Goal: Task Accomplishment & Management: Manage account settings

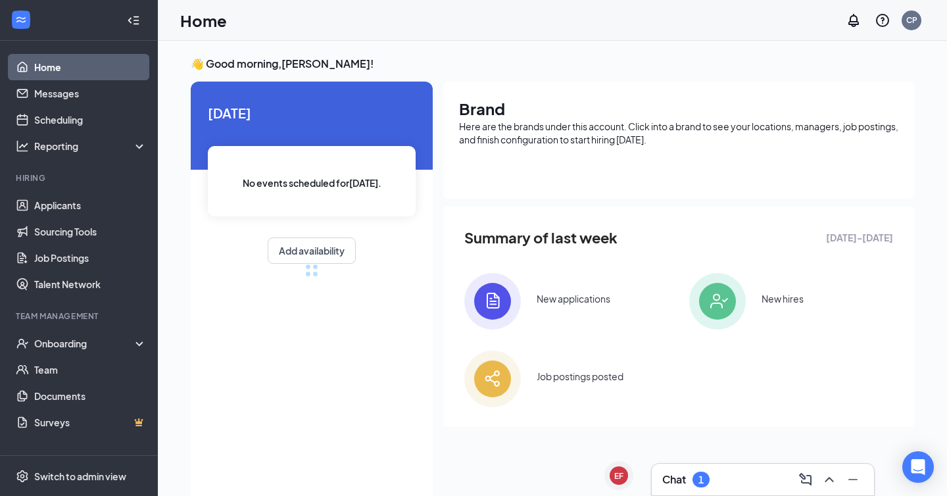
click at [717, 474] on div "Chat 1" at bounding box center [762, 479] width 201 height 21
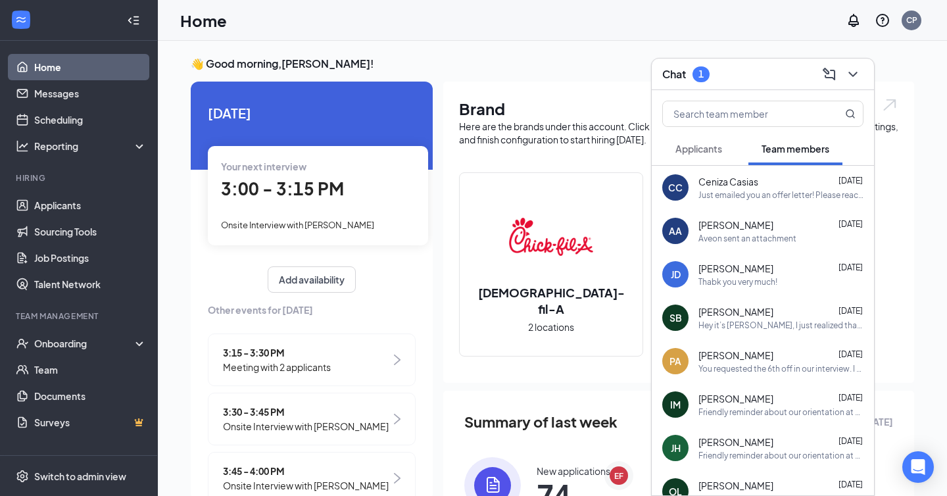
click at [694, 139] on button "Applicants" at bounding box center [698, 148] width 73 height 33
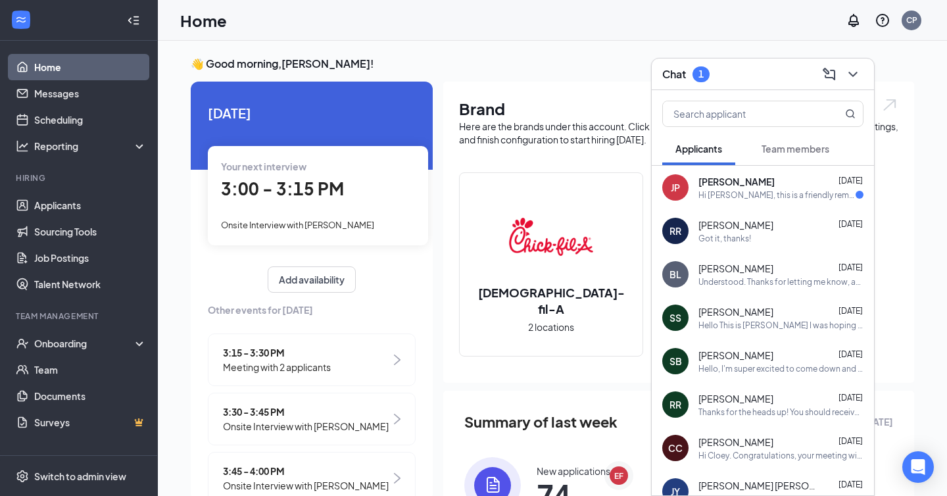
click at [723, 181] on span "[PERSON_NAME]" at bounding box center [736, 181] width 76 height 13
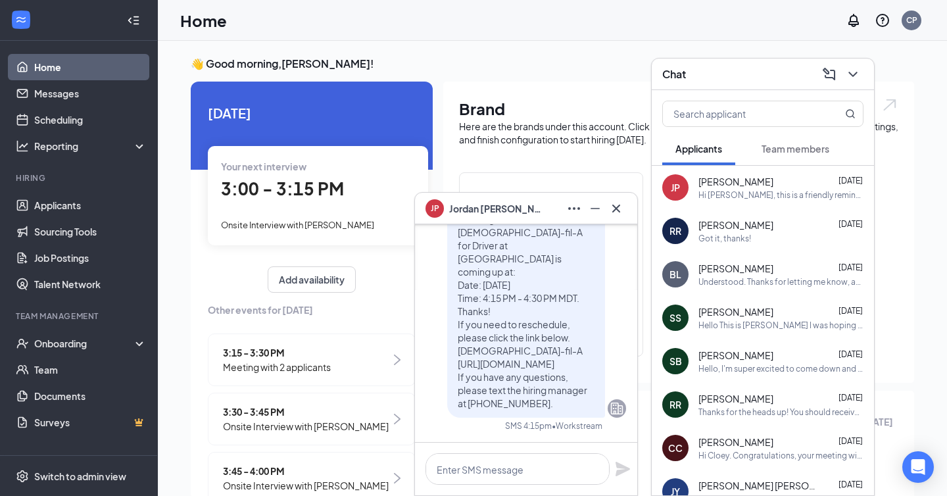
click at [533, 215] on div "[PERSON_NAME]" at bounding box center [526, 208] width 201 height 21
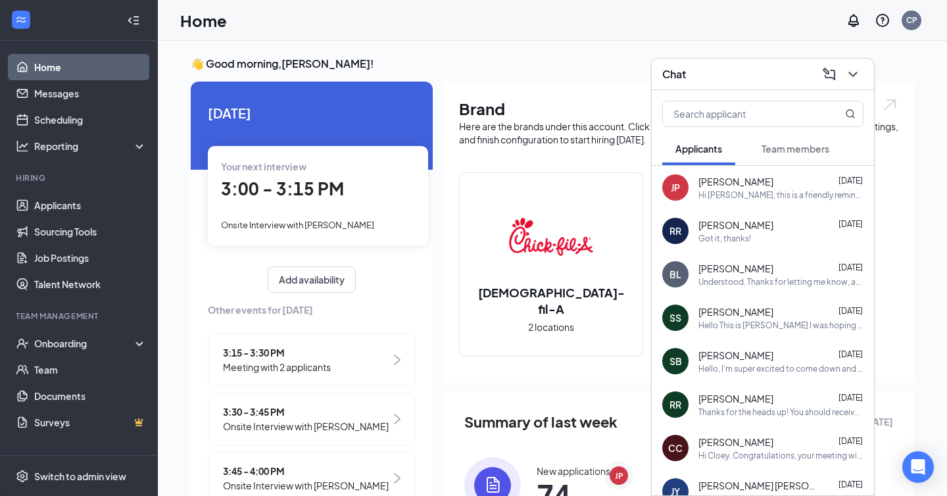
click at [787, 143] on span "Team members" at bounding box center [796, 149] width 68 height 12
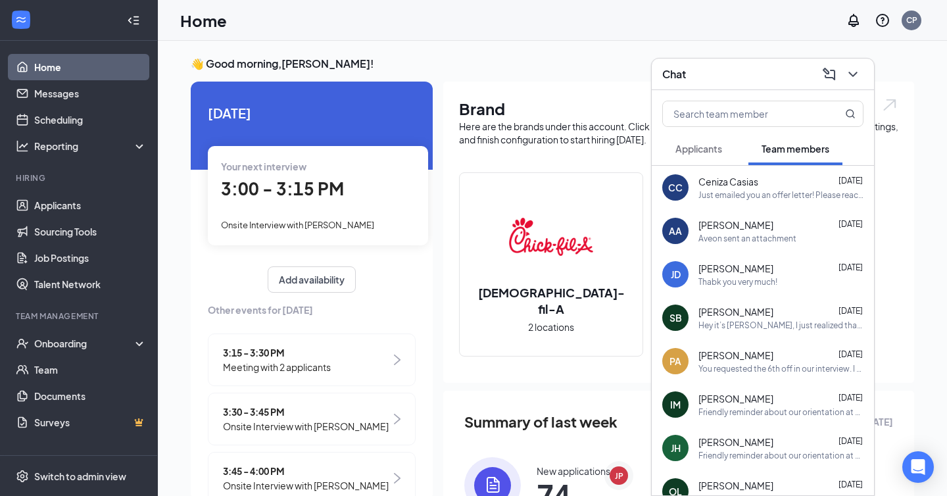
click at [723, 78] on div "Chat" at bounding box center [762, 74] width 201 height 20
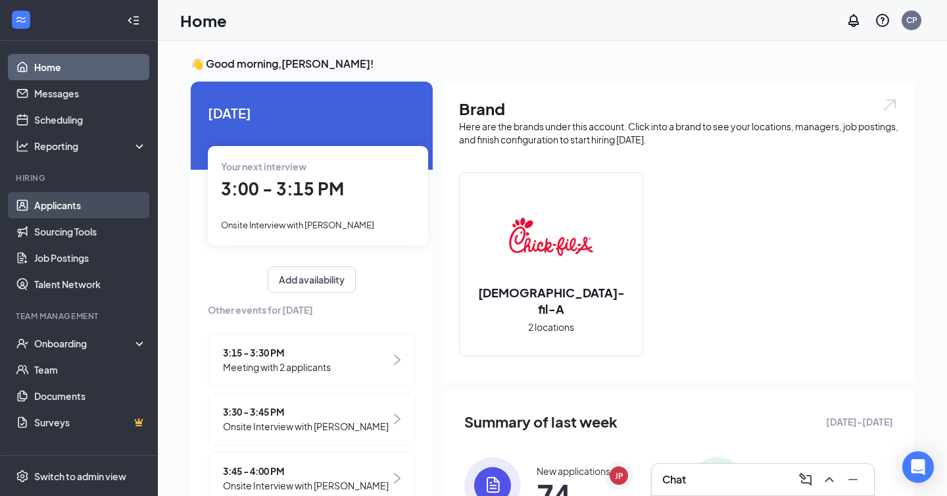
click at [72, 212] on link "Applicants" at bounding box center [90, 205] width 112 height 26
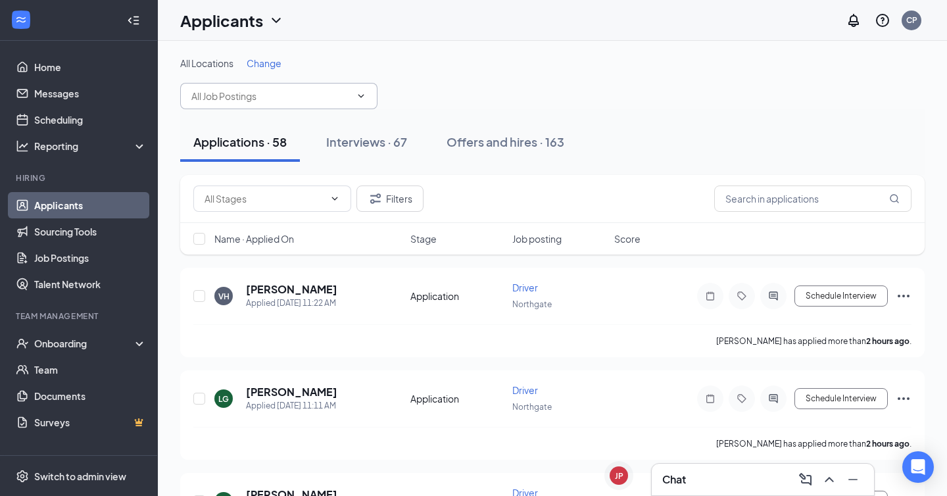
click at [366, 103] on span at bounding box center [278, 96] width 197 height 26
click at [304, 91] on input "text" at bounding box center [270, 96] width 159 height 14
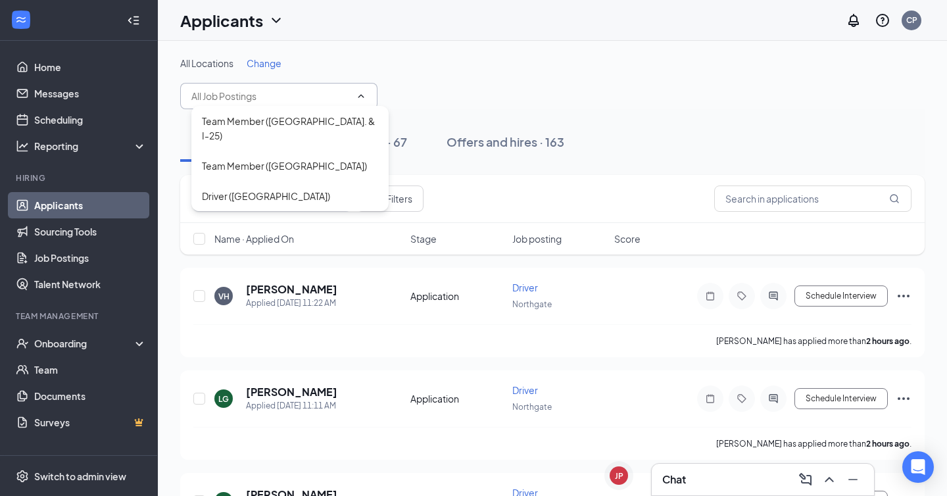
click at [390, 60] on div "All Locations Change" at bounding box center [552, 63] width 744 height 13
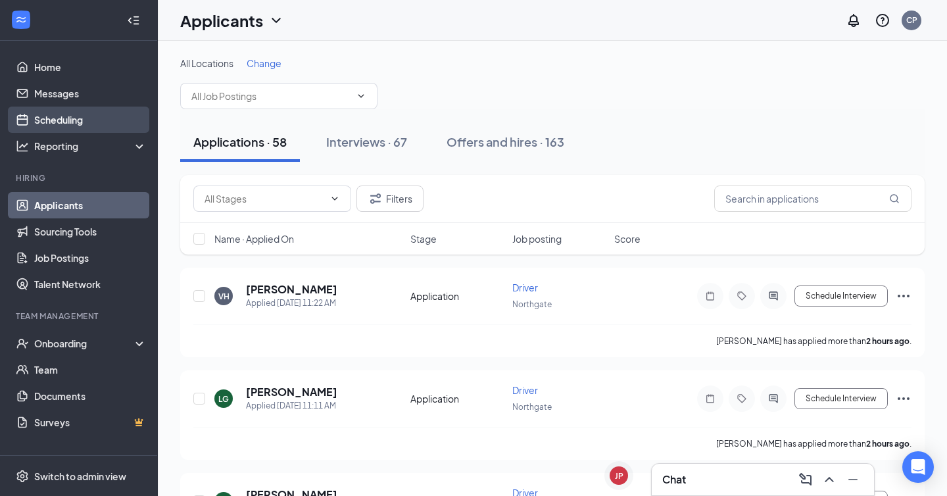
click at [67, 127] on link "Scheduling" at bounding box center [90, 120] width 112 height 26
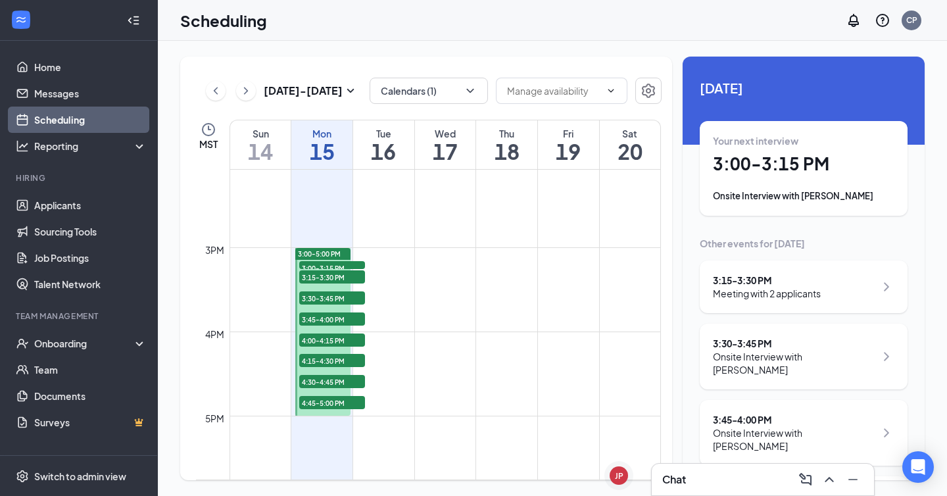
scroll to position [1179, 0]
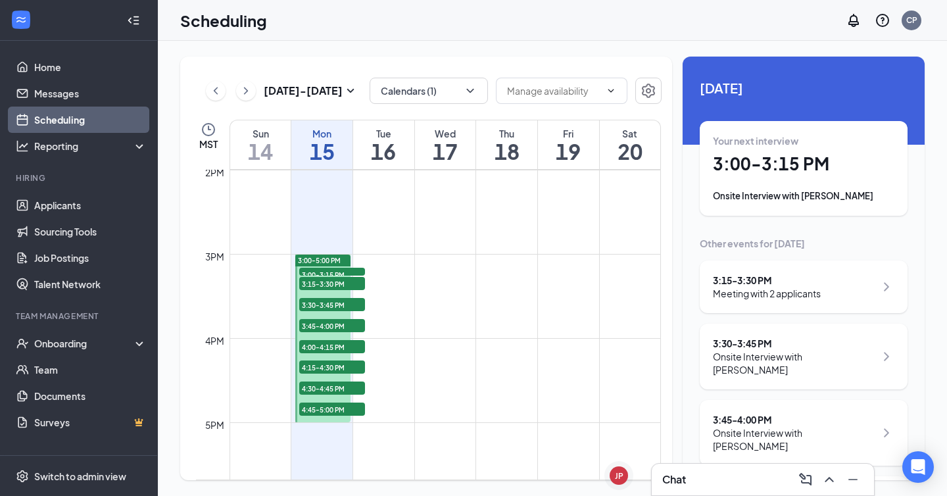
click at [326, 274] on span "3:00-3:15 PM" at bounding box center [332, 274] width 66 height 13
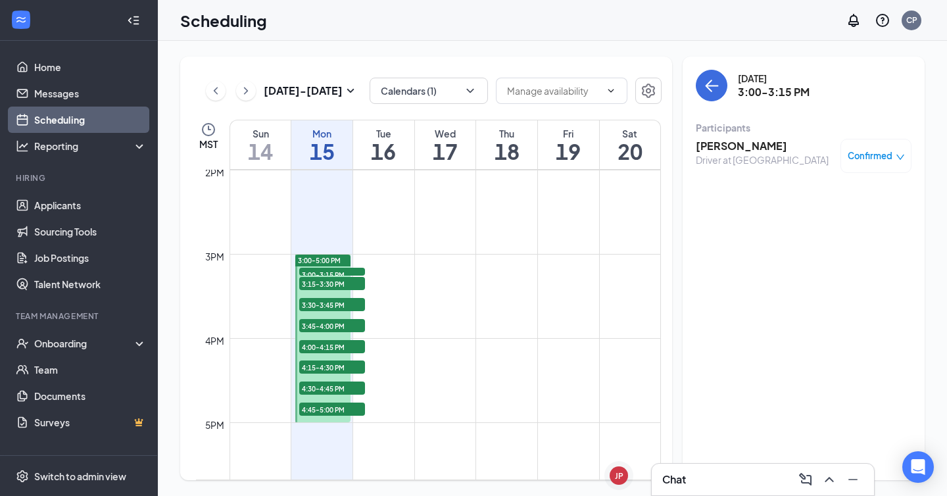
click at [325, 285] on span "3:15-3:30 PM" at bounding box center [332, 283] width 66 height 13
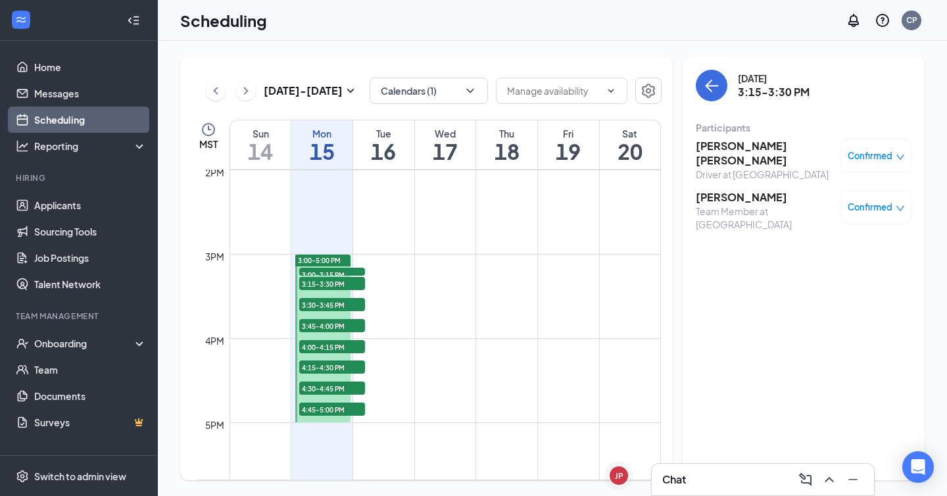
click at [325, 302] on span "3:30-3:45 PM" at bounding box center [332, 304] width 66 height 13
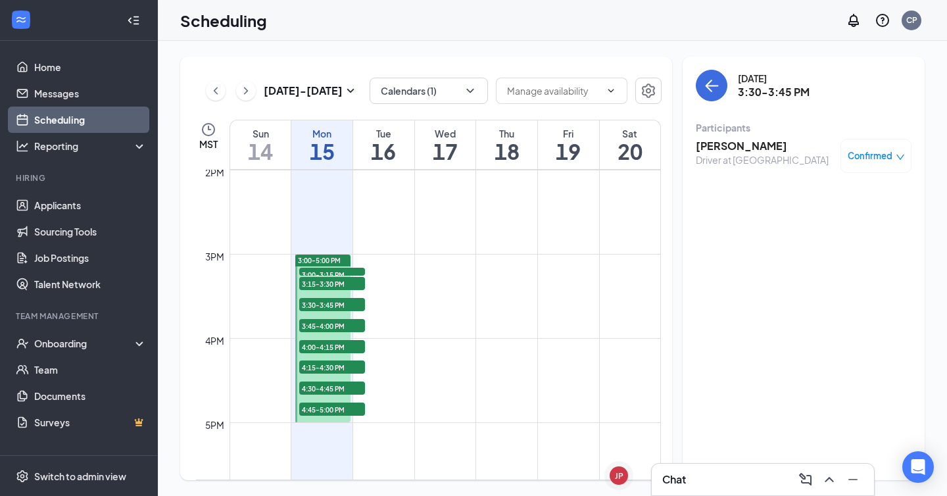
click at [328, 327] on span "3:45-4:00 PM" at bounding box center [332, 325] width 66 height 13
click at [333, 347] on span "4:00-4:15 PM" at bounding box center [332, 346] width 66 height 13
click at [333, 367] on span "4:15-4:30 PM" at bounding box center [332, 366] width 66 height 13
click at [332, 386] on span "4:30-4:45 PM" at bounding box center [332, 387] width 66 height 13
click at [333, 409] on span "4:45-5:00 PM" at bounding box center [332, 408] width 66 height 13
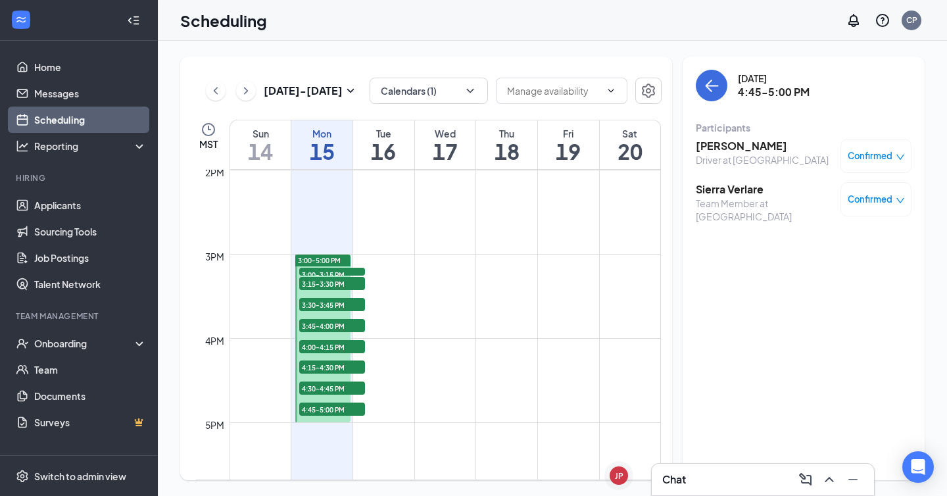
click at [337, 271] on span "3:00-3:15 PM" at bounding box center [332, 274] width 66 height 13
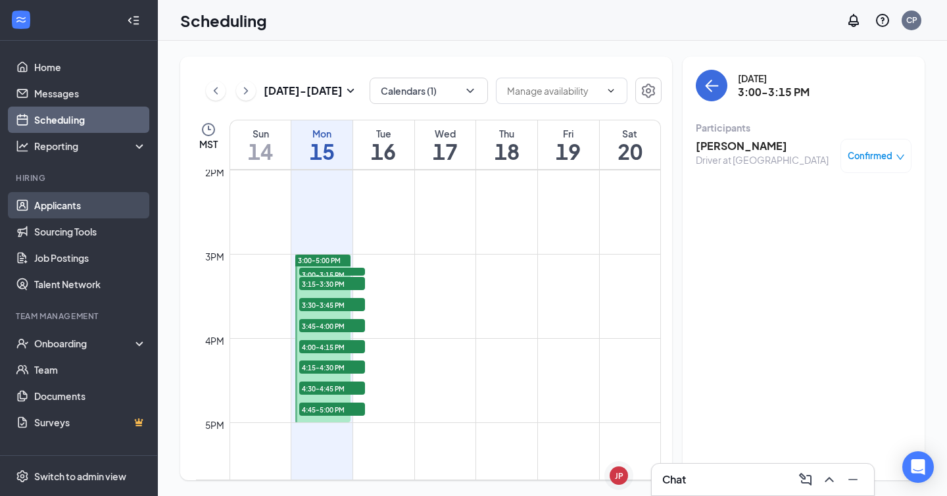
click at [95, 206] on link "Applicants" at bounding box center [90, 205] width 112 height 26
